Goal: Information Seeking & Learning: Find specific fact

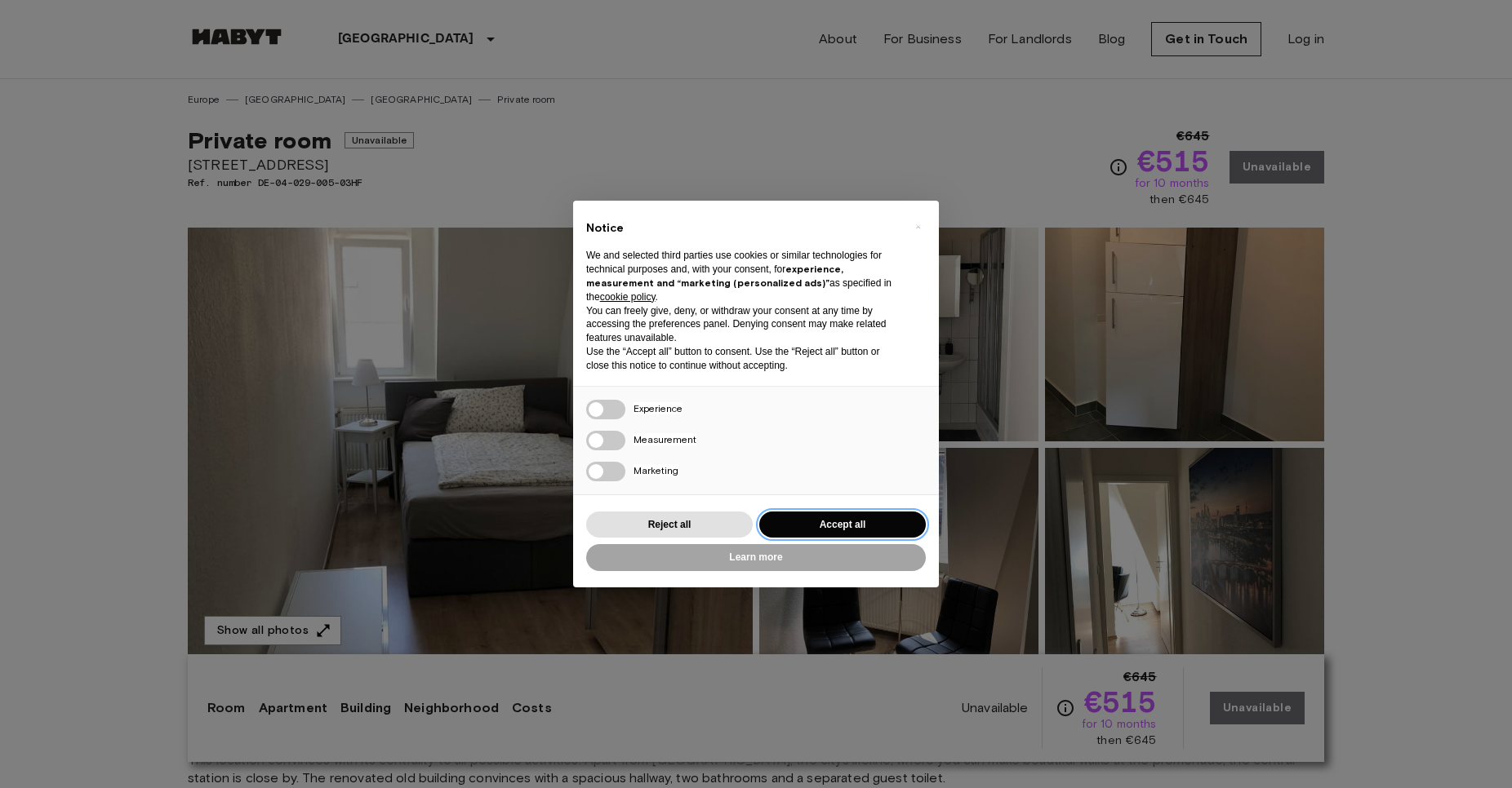
click at [823, 523] on button "Accept all" at bounding box center [842, 525] width 167 height 27
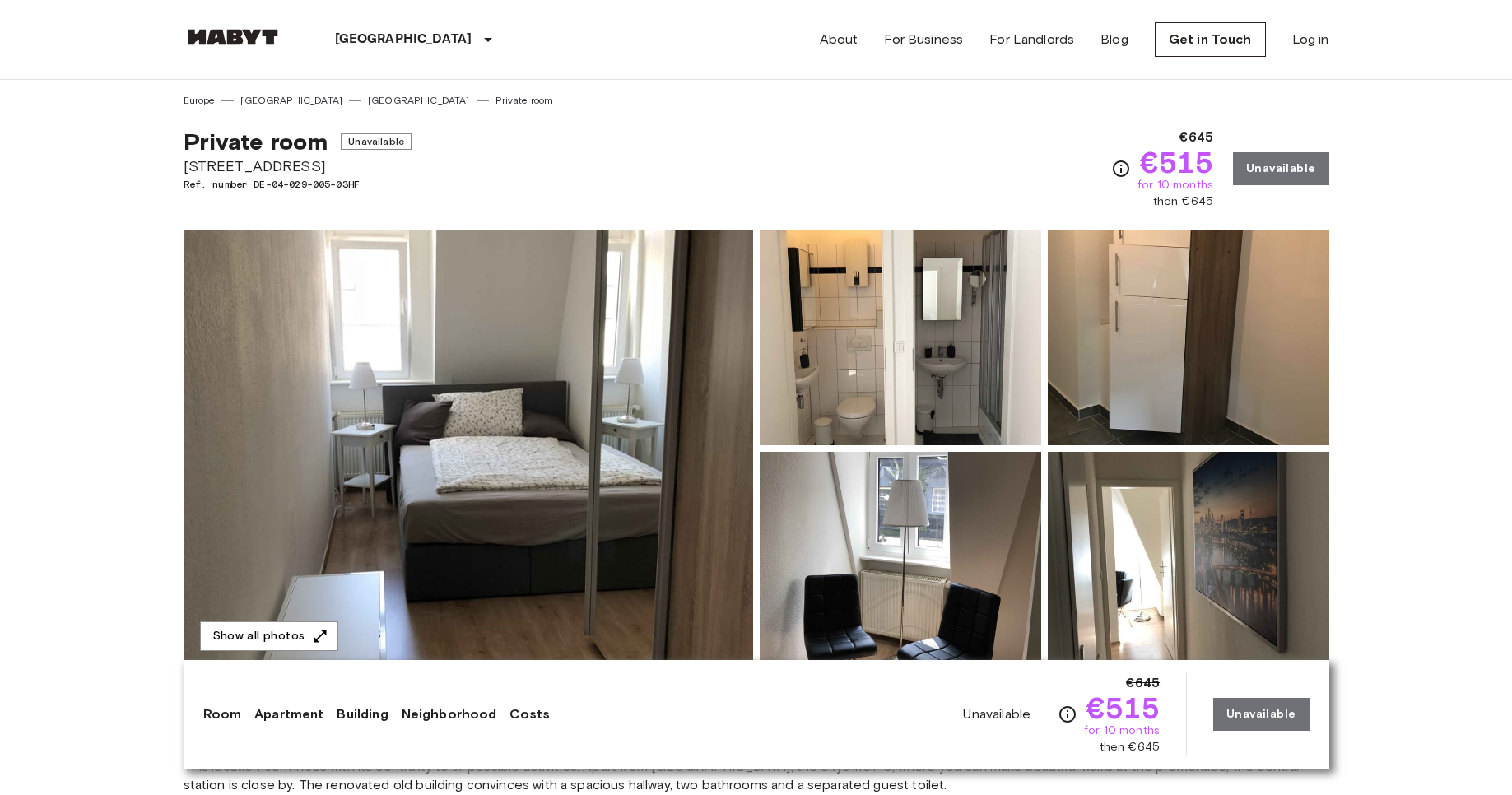
click at [232, 169] on span "[STREET_ADDRESS]" at bounding box center [297, 167] width 228 height 22
copy span "[STREET_ADDRESS]"
drag, startPoint x: 305, startPoint y: 112, endPoint x: 305, endPoint y: 100, distance: 12.0
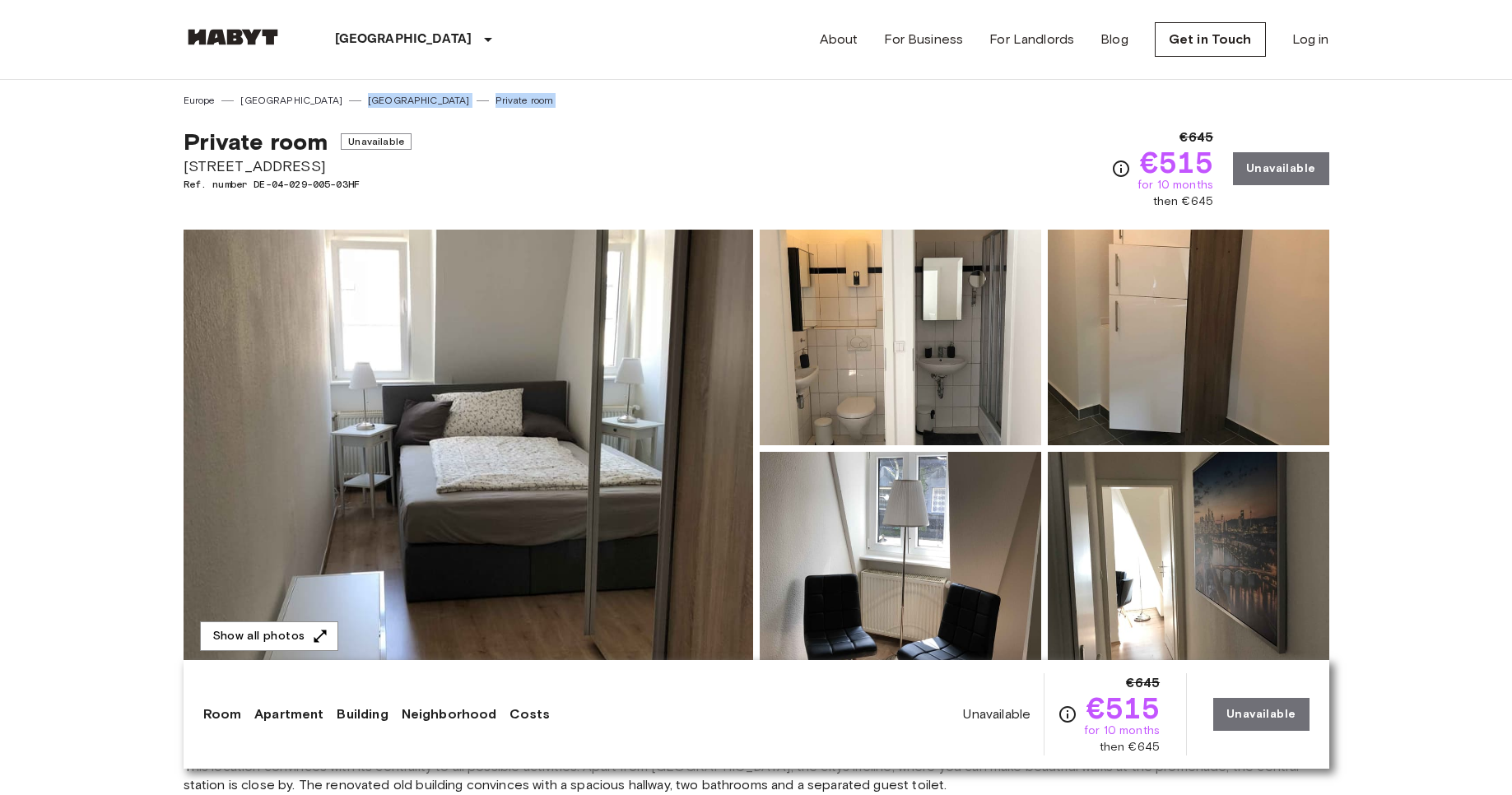
copy div "Frankfurt Private room"
